Goal: Task Accomplishment & Management: Manage account settings

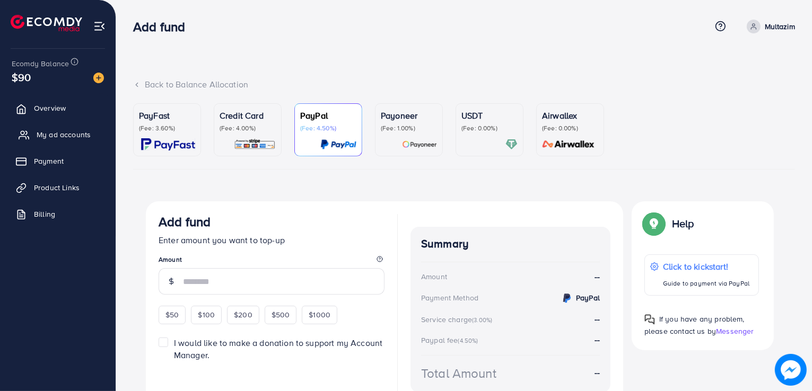
click at [88, 131] on span "My ad accounts" at bounding box center [64, 134] width 54 height 11
